Goal: Transaction & Acquisition: Obtain resource

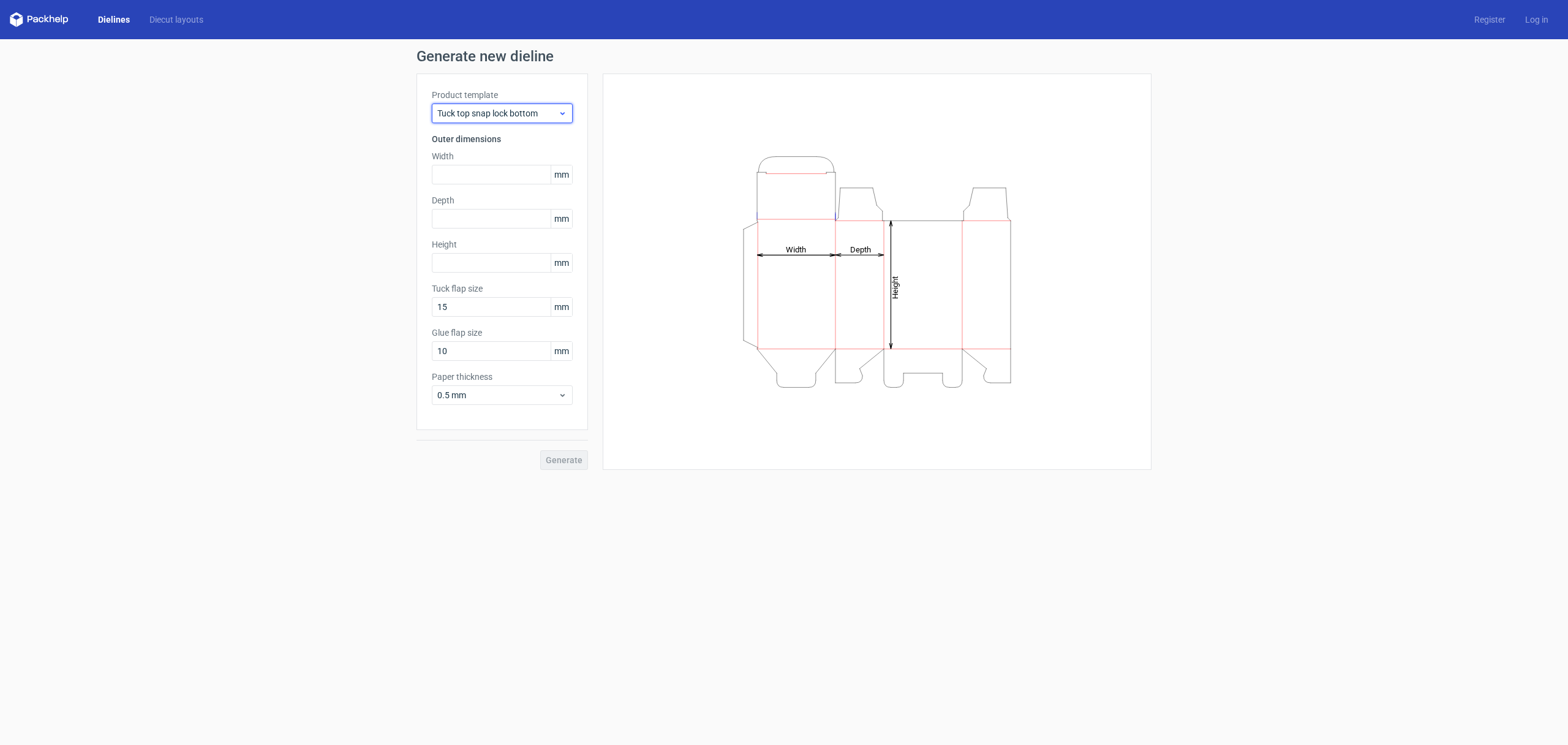
click at [494, 116] on span "Tuck top snap lock bottom" at bounding box center [497, 113] width 120 height 12
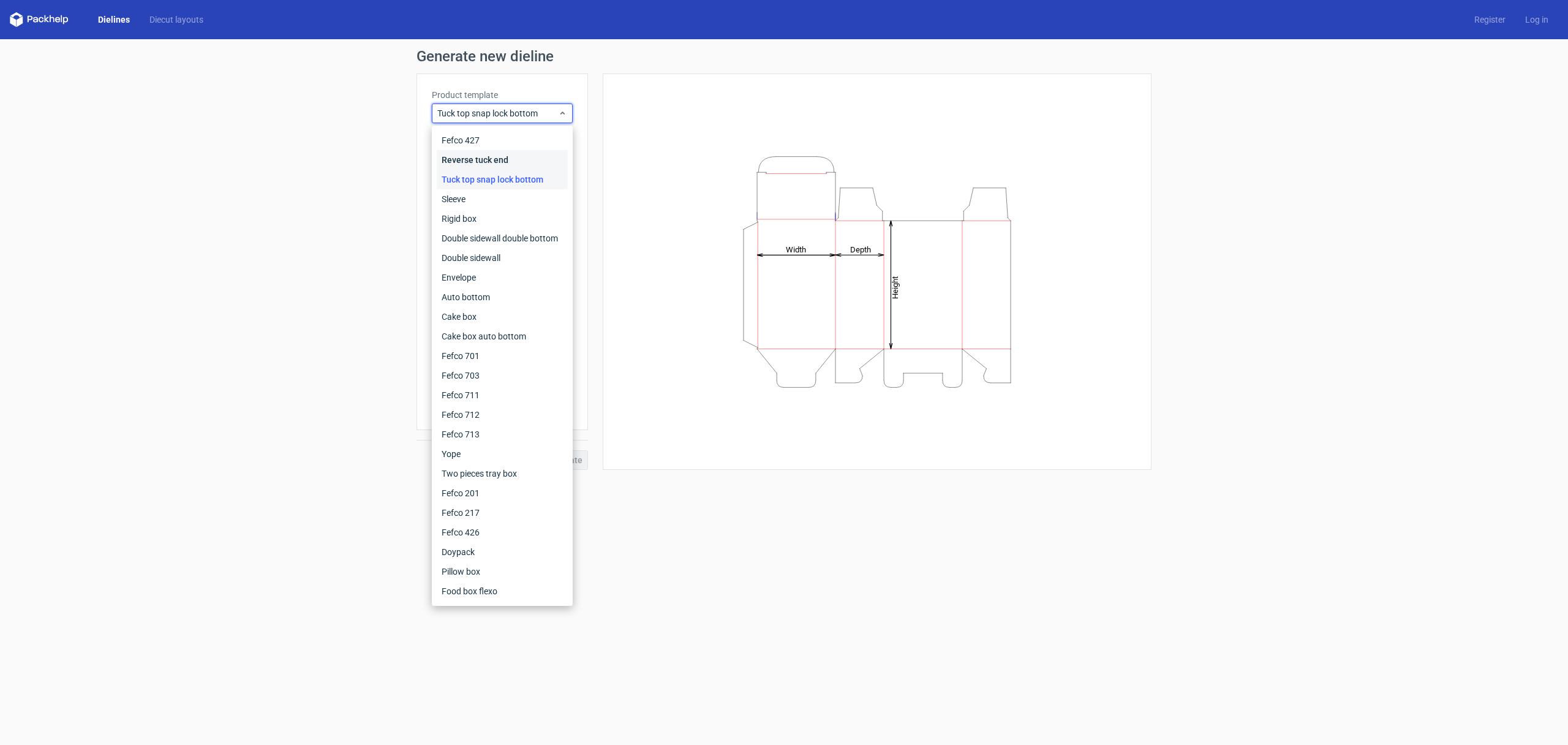
click at [490, 152] on div "Reverse tuck end" at bounding box center [502, 159] width 131 height 19
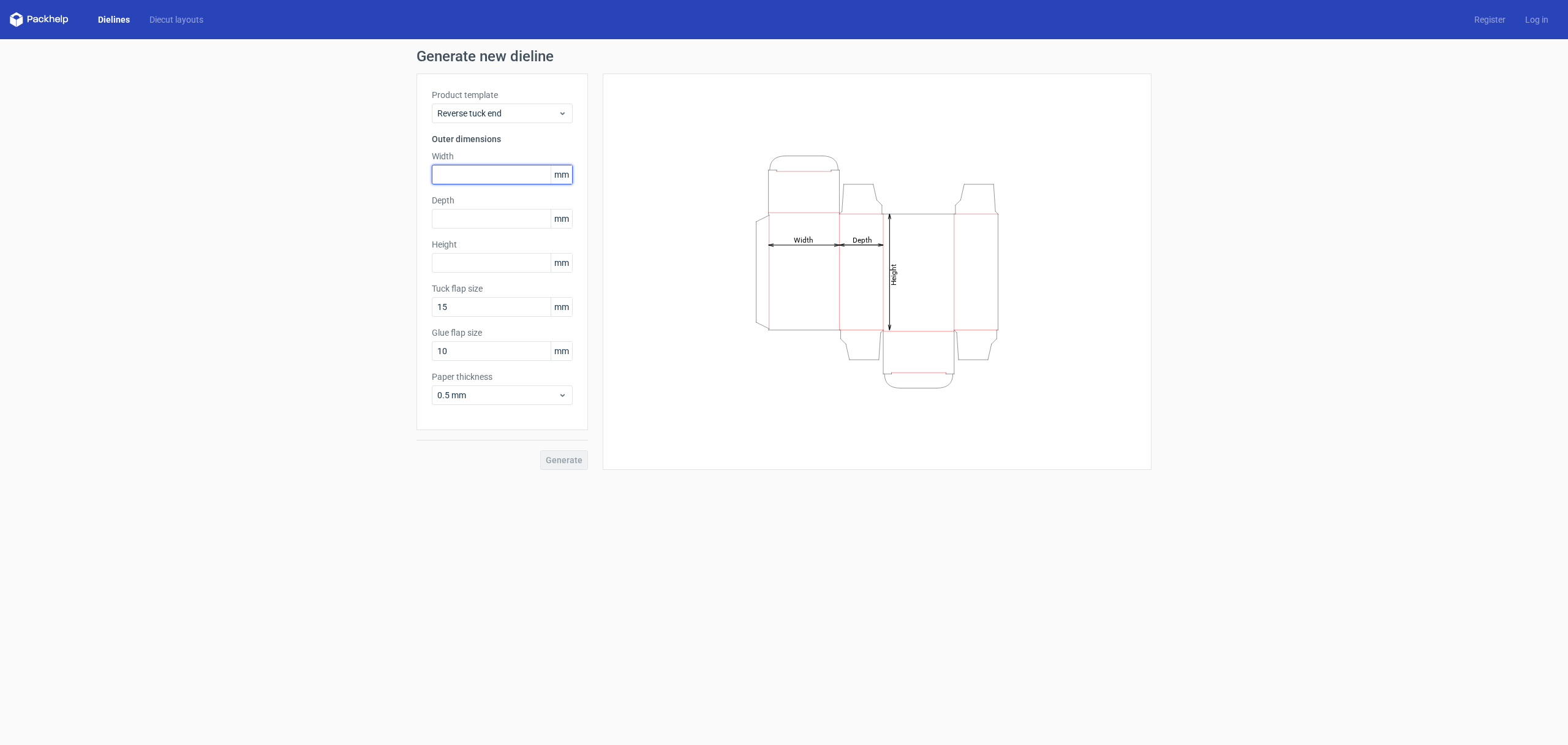
click at [484, 169] on input "text" at bounding box center [502, 174] width 141 height 19
click at [446, 171] on input "text" at bounding box center [502, 174] width 141 height 19
type input "110"
type input "100"
type input "180"
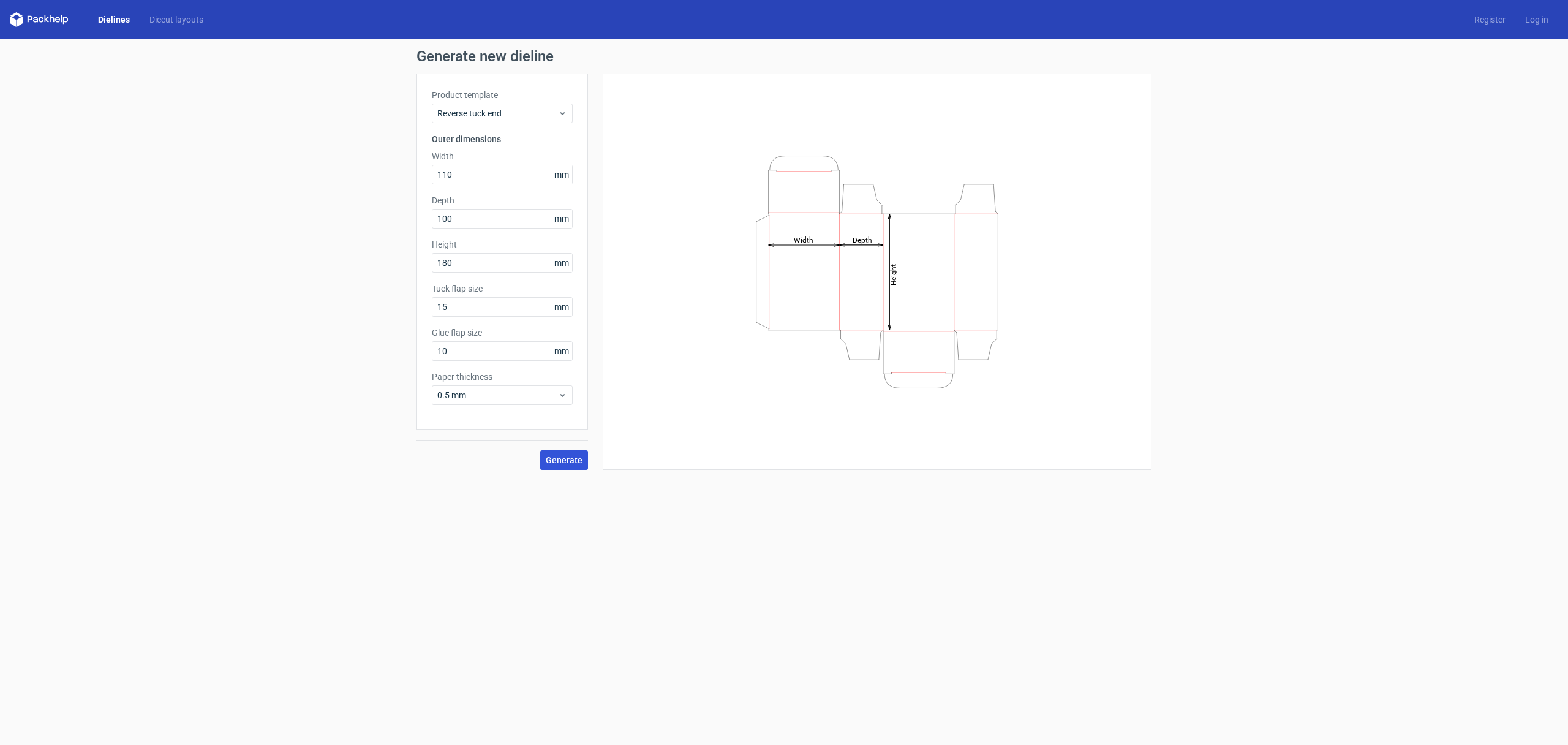
click at [550, 463] on span "Generate" at bounding box center [563, 460] width 37 height 9
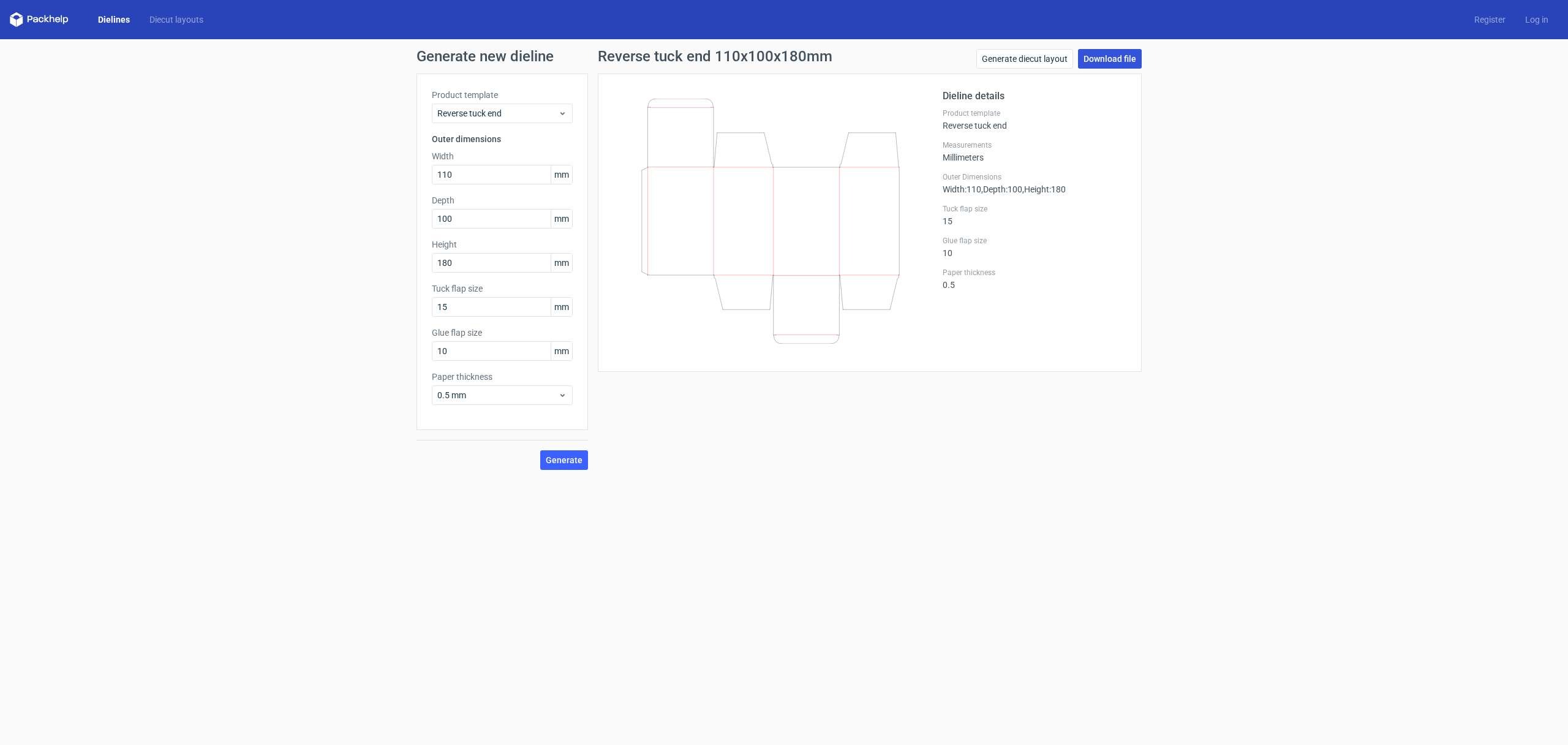
click at [1090, 56] on link "Download file" at bounding box center [1109, 58] width 64 height 19
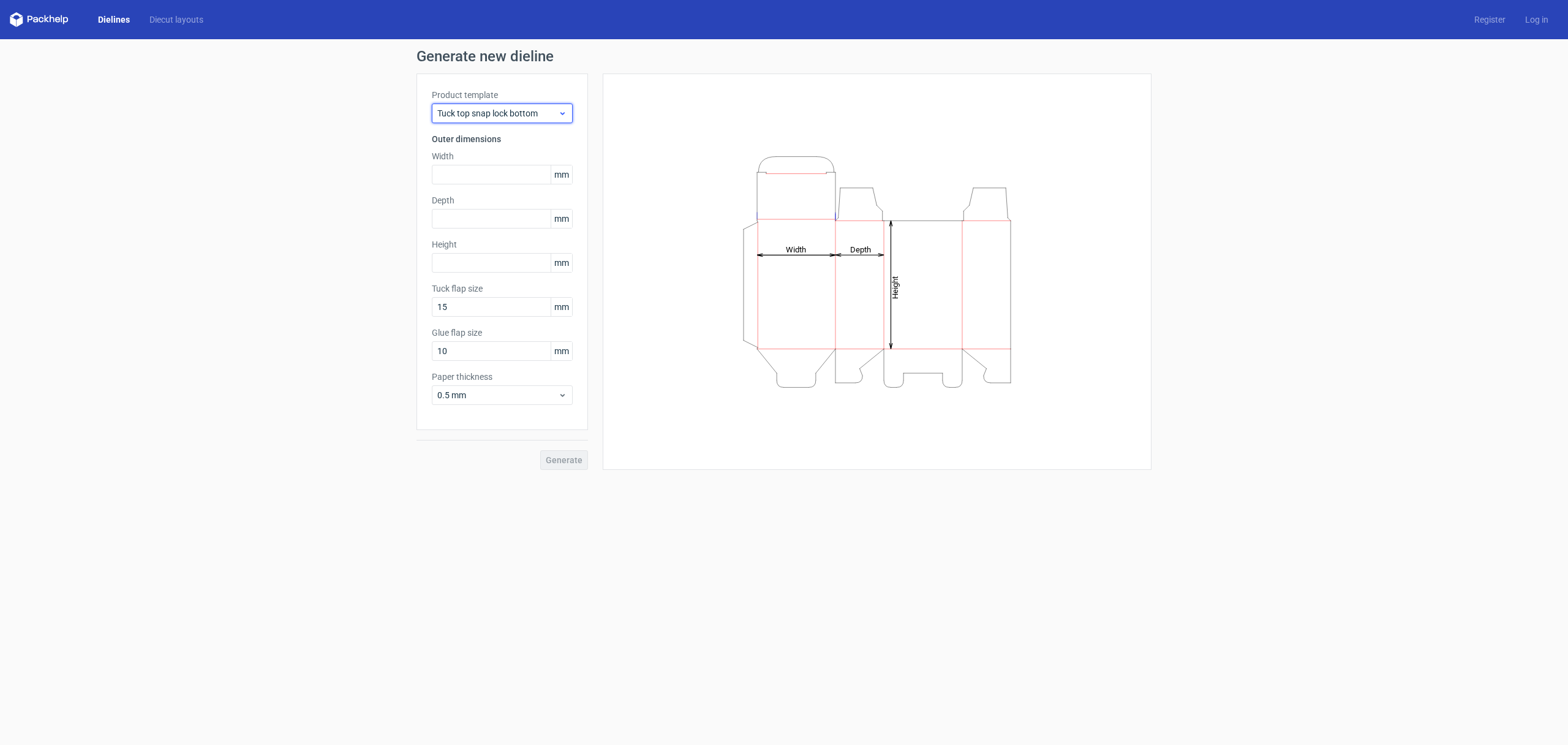
click at [515, 117] on span "Tuck top snap lock bottom" at bounding box center [497, 113] width 120 height 12
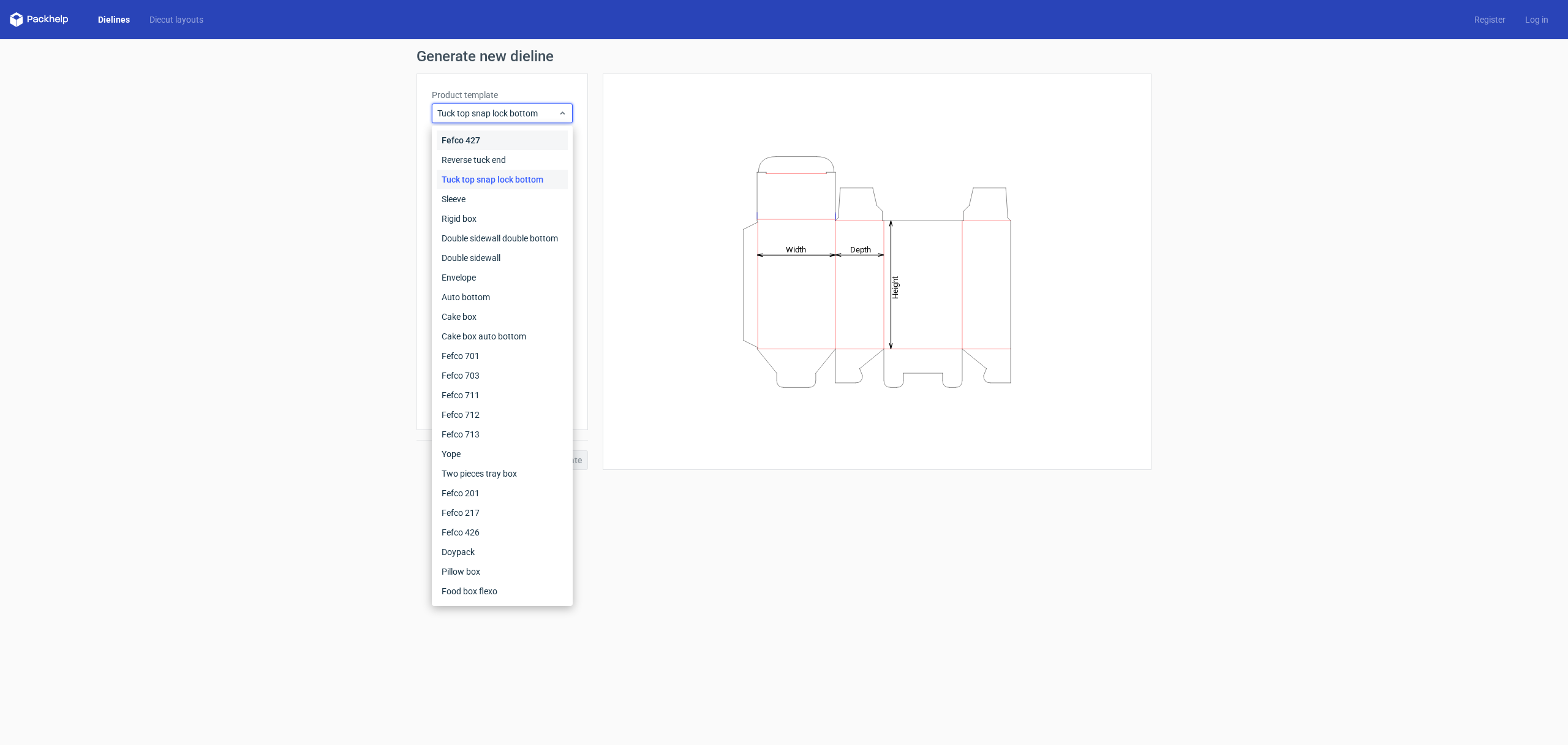
click at [477, 137] on div "Fefco 427" at bounding box center [502, 140] width 131 height 19
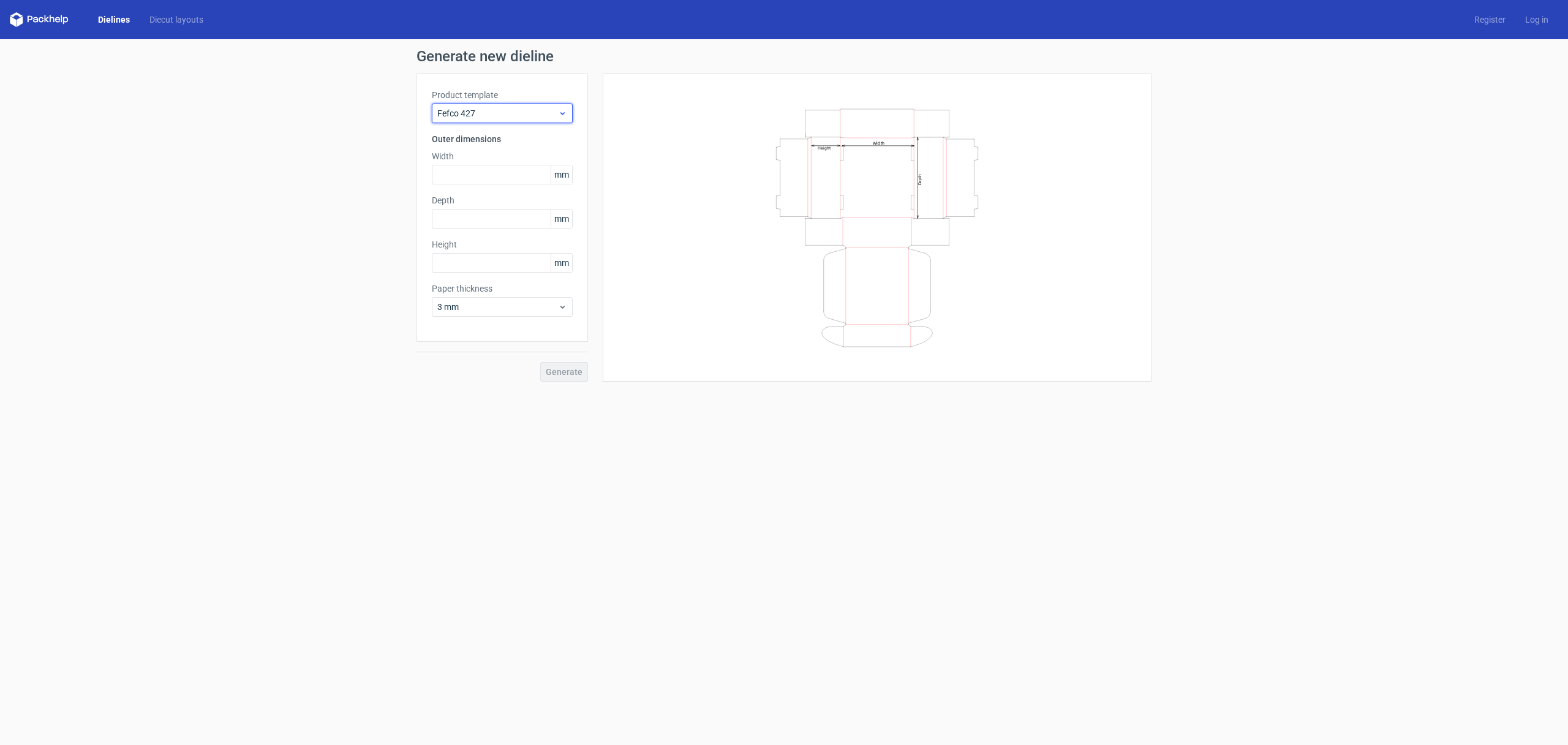
click at [487, 116] on span "Fefco 427" at bounding box center [497, 113] width 120 height 12
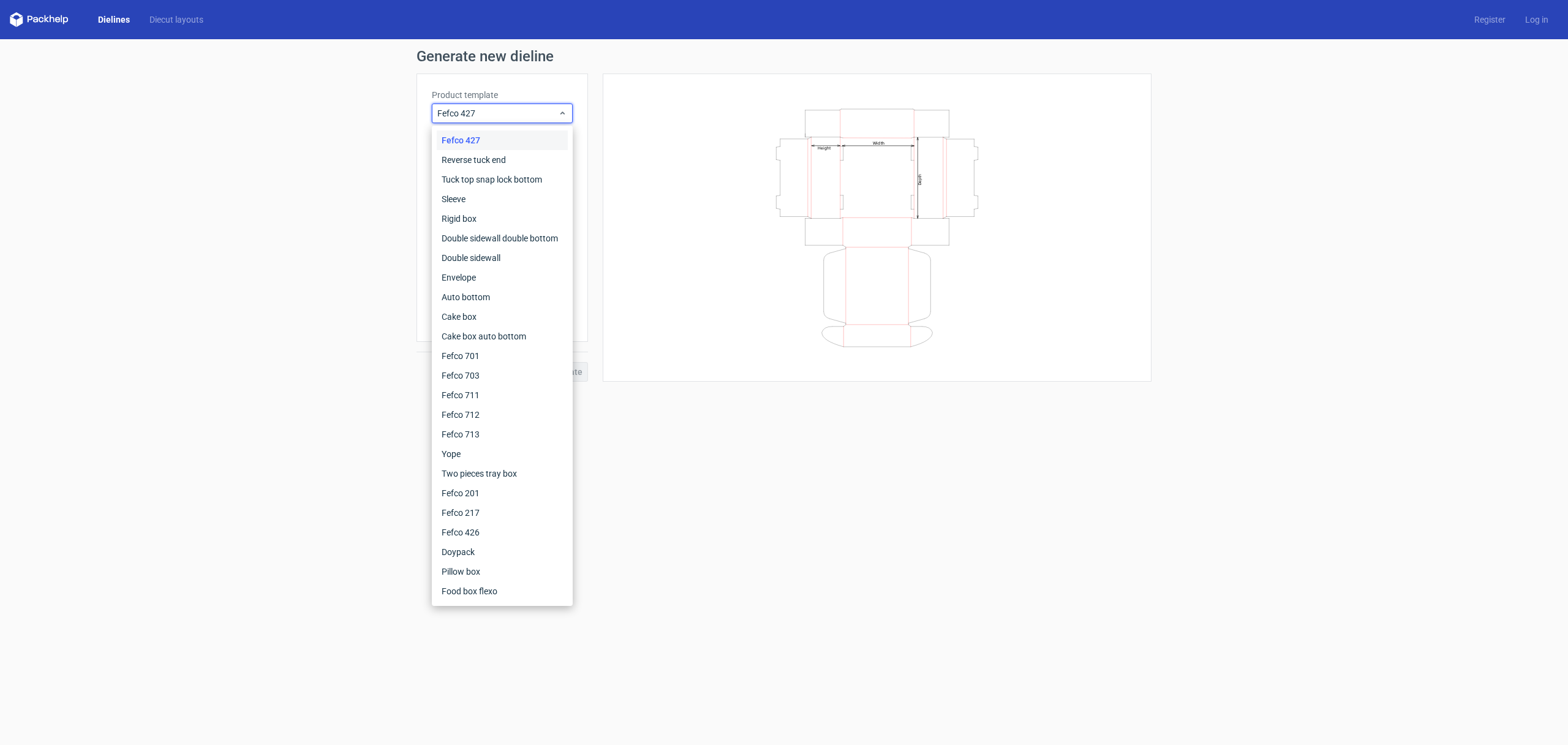
click at [280, 145] on div "Generate new dieline Product template Fefco 427 Outer dimensions Width mm Depth…" at bounding box center [784, 215] width 1568 height 352
